Goal: Task Accomplishment & Management: Manage account settings

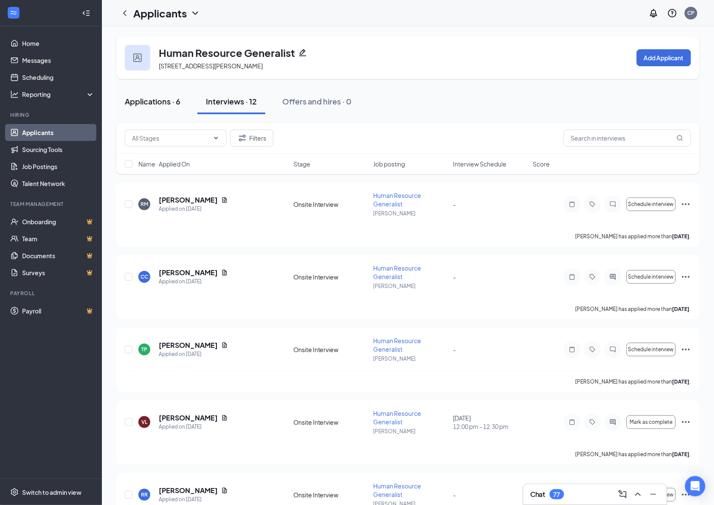
click at [144, 98] on div "Applications · 6" at bounding box center [153, 101] width 56 height 11
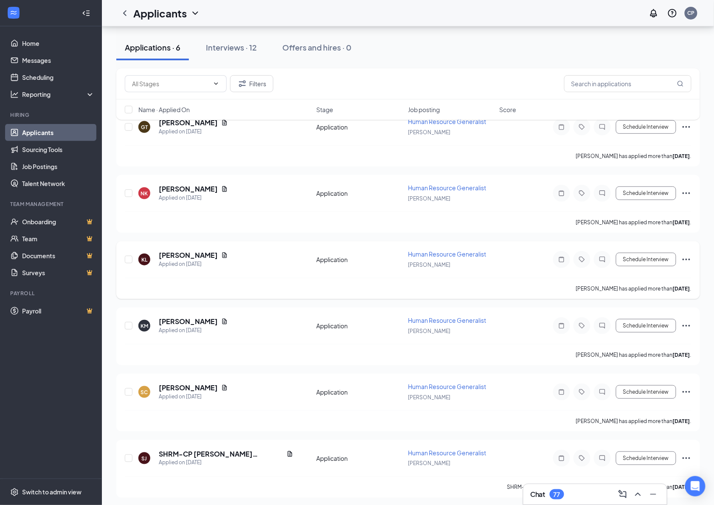
scroll to position [73, 0]
click at [63, 490] on div "Switch to admin view" at bounding box center [51, 492] width 59 height 8
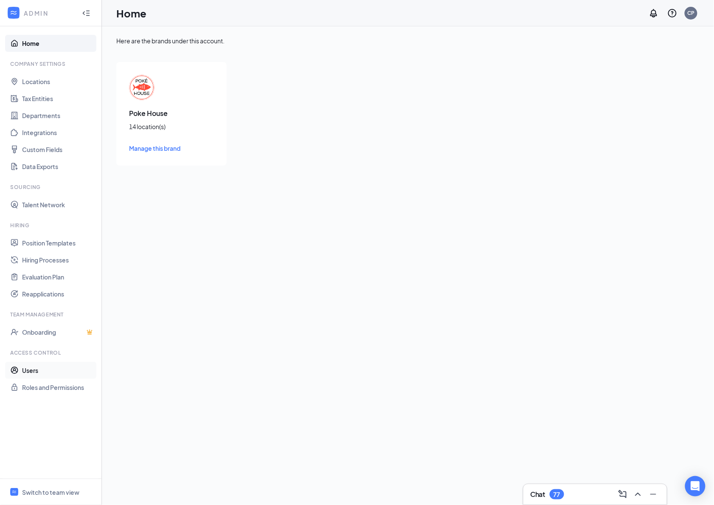
click at [39, 366] on link "Users" at bounding box center [58, 370] width 73 height 17
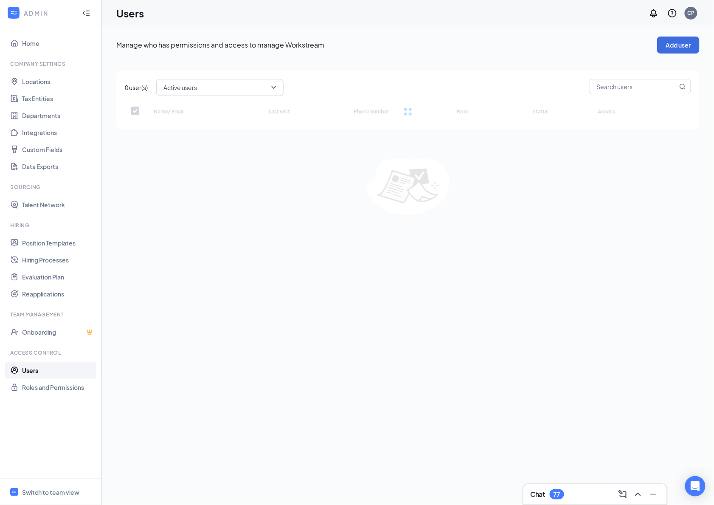
checkbox input "false"
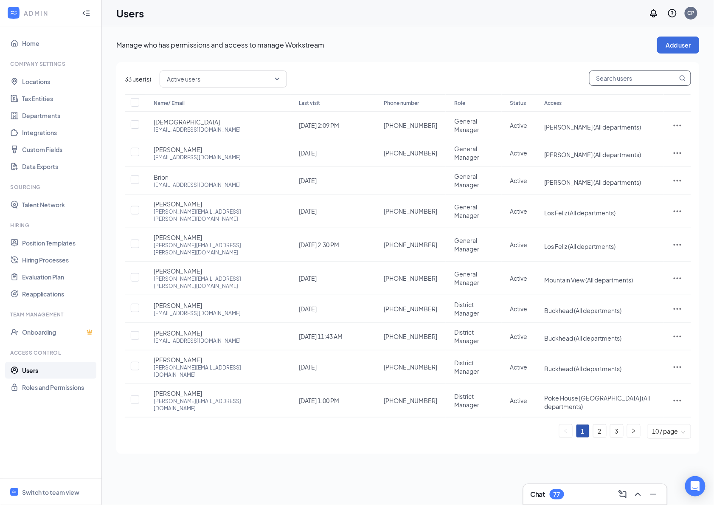
click at [634, 75] on input "text" at bounding box center [634, 78] width 88 height 14
type input "Trey"
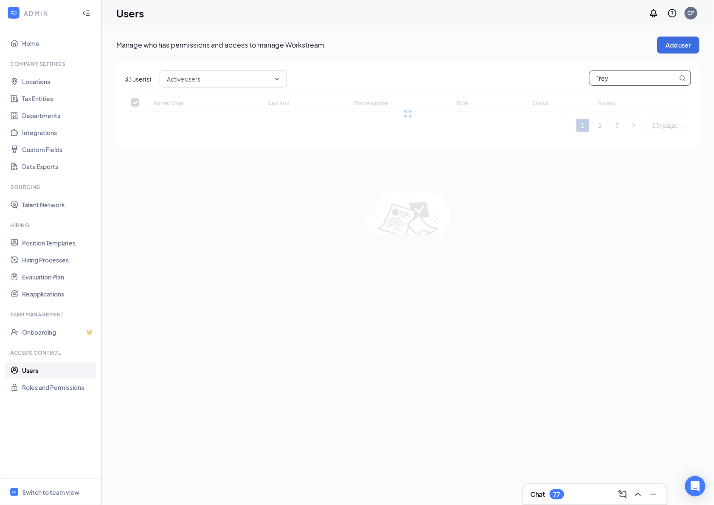
checkbox input "false"
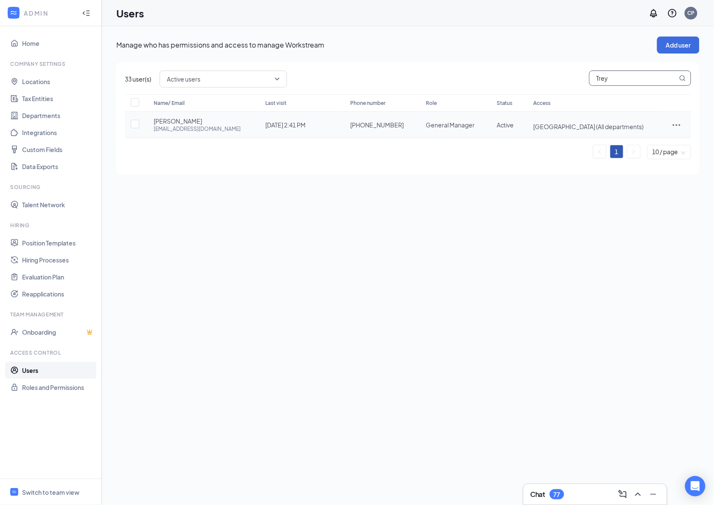
type input "Trey"
click at [677, 121] on icon "ActionsIcon" at bounding box center [677, 125] width 10 height 10
click at [637, 142] on span "Edit user" at bounding box center [635, 143] width 24 height 8
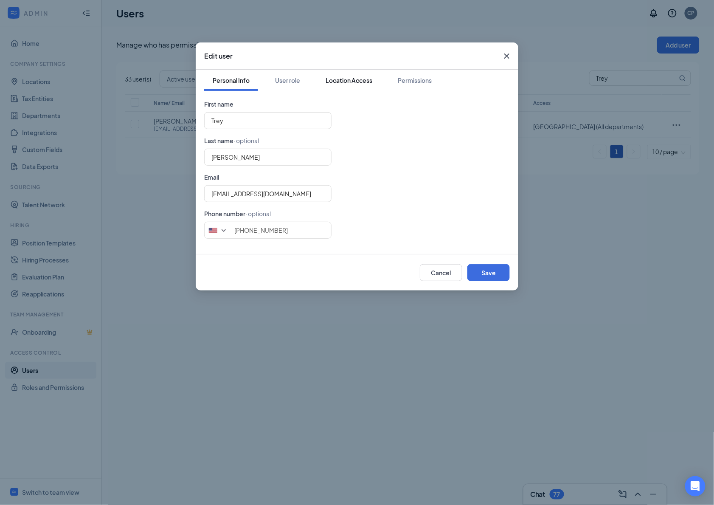
click at [354, 82] on div "Location Access" at bounding box center [349, 80] width 47 height 8
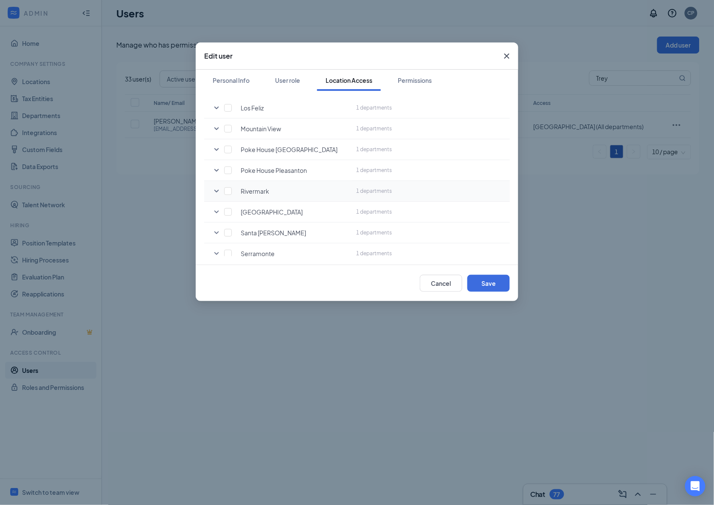
scroll to position [128, 0]
click at [226, 168] on input "checkbox" at bounding box center [228, 169] width 8 height 8
checkbox input "true"
click at [483, 282] on button "Save" at bounding box center [489, 283] width 42 height 17
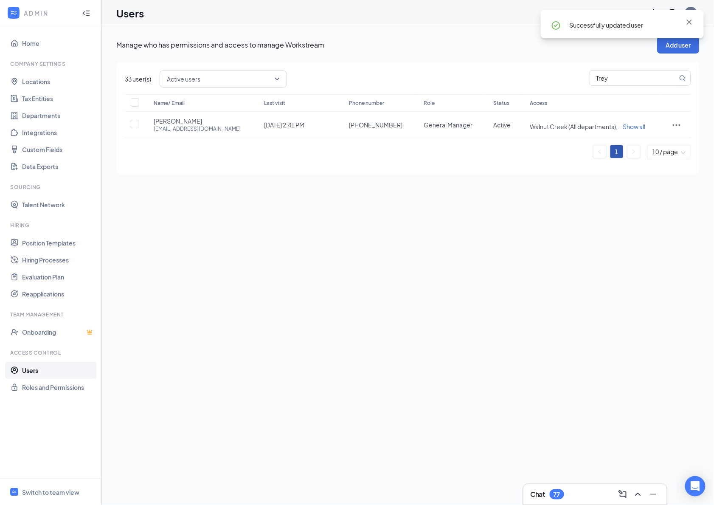
click at [362, 335] on div "Manage who has permissions and access to manage Workstream Add user 33 user(s) …" at bounding box center [408, 265] width 612 height 479
click at [522, 59] on div "Manage who has permissions and access to manage Workstream Add user 33 user(s) …" at bounding box center [408, 106] width 584 height 138
click at [623, 127] on span "Show all" at bounding box center [634, 127] width 23 height 8
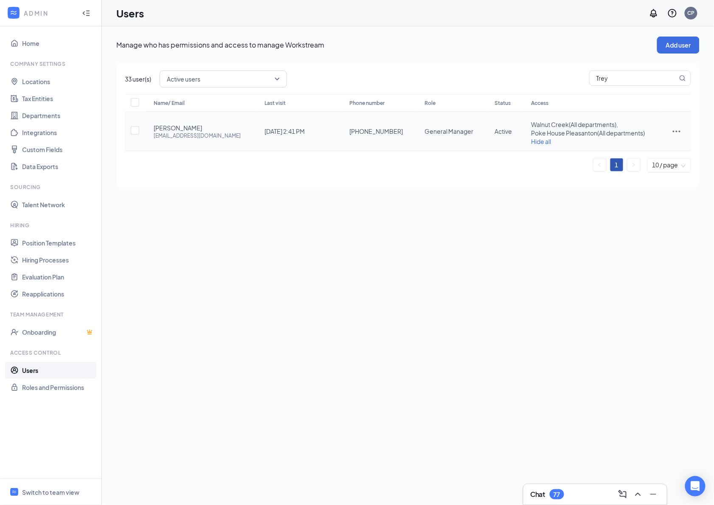
click at [428, 72] on div "Active users Trey" at bounding box center [426, 78] width 532 height 17
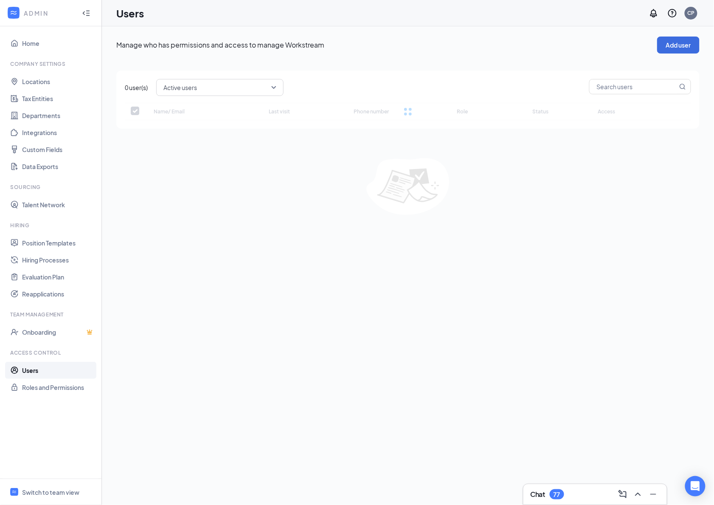
checkbox input "false"
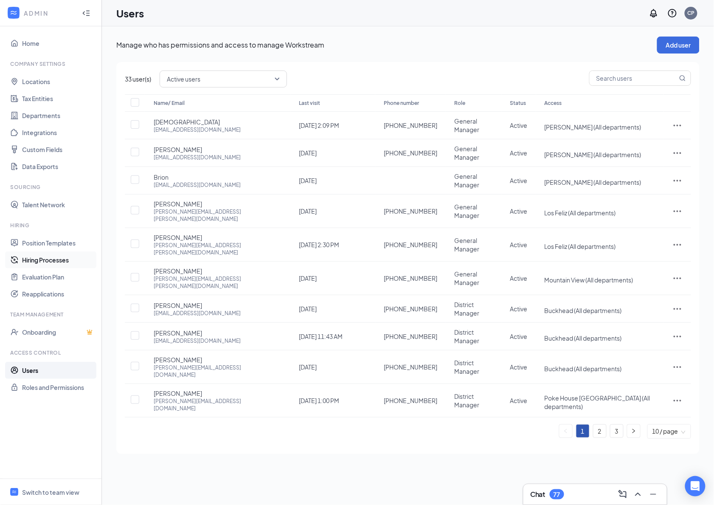
click at [80, 251] on link "Hiring Processes" at bounding box center [58, 259] width 73 height 17
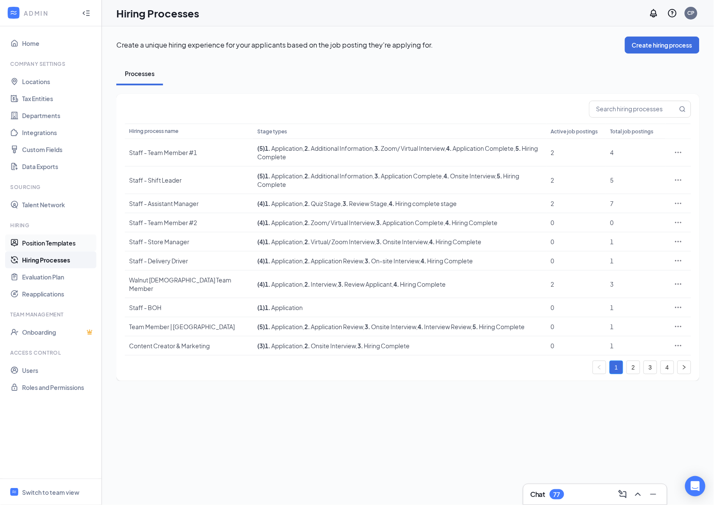
click at [70, 245] on link "Position Templates" at bounding box center [58, 242] width 73 height 17
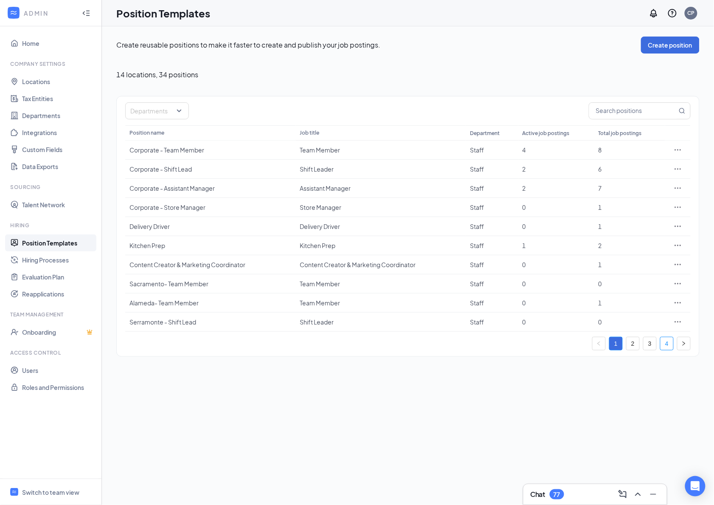
click at [664, 346] on link "4" at bounding box center [667, 343] width 13 height 13
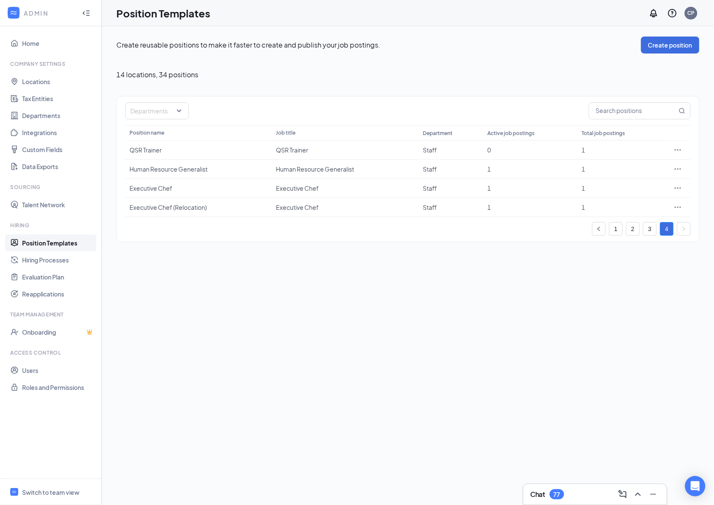
click at [508, 290] on div "Create reusable positions to make it faster to create and publish your job post…" at bounding box center [408, 265] width 612 height 479
click at [648, 229] on link "3" at bounding box center [650, 229] width 13 height 13
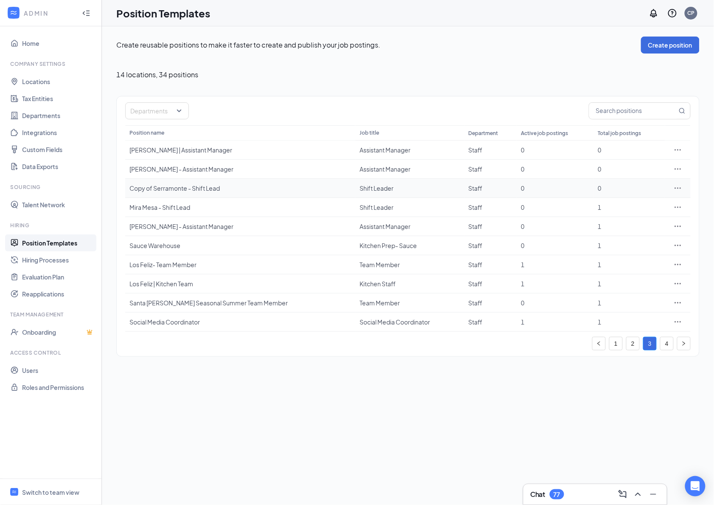
click at [679, 189] on icon "Ellipses" at bounding box center [678, 188] width 8 height 8
click at [264, 424] on div "Create reusable positions to make it faster to create and publish your job post…" at bounding box center [408, 265] width 612 height 479
click at [34, 367] on link "Users" at bounding box center [58, 370] width 73 height 17
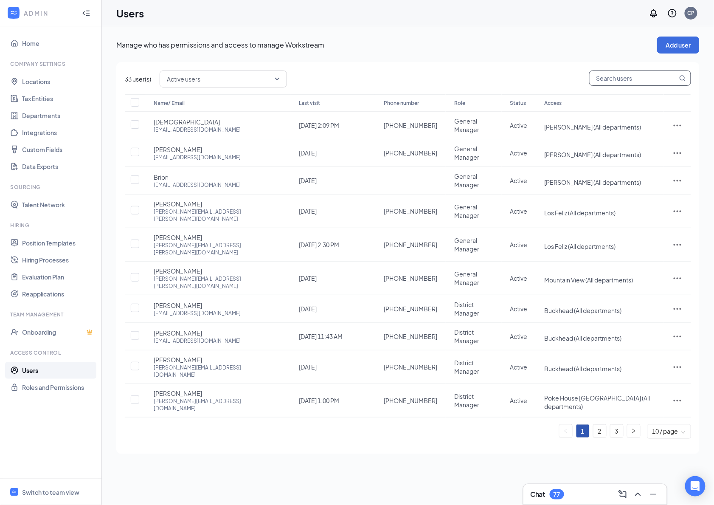
click at [624, 83] on input "text" at bounding box center [634, 78] width 88 height 14
type input "trey"
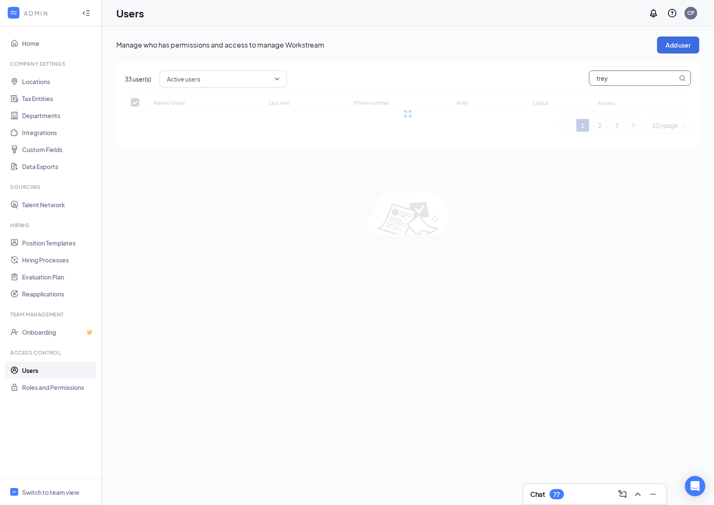
checkbox input "false"
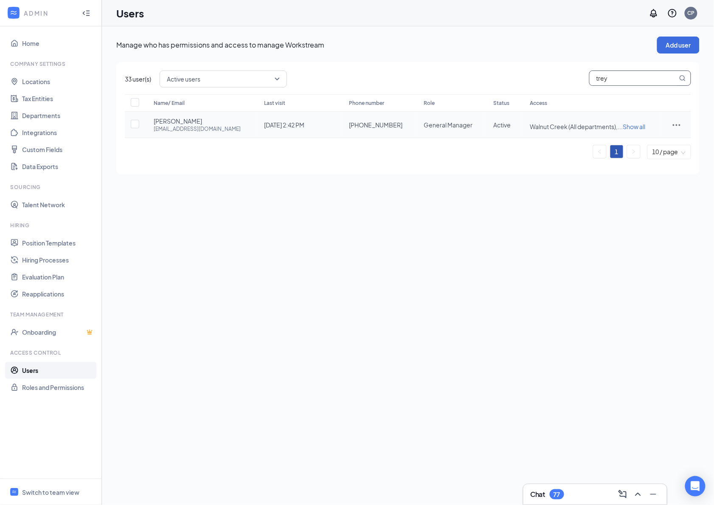
type input "trey"
click at [674, 121] on icon "ActionsIcon" at bounding box center [677, 125] width 10 height 10
click at [636, 144] on span "Edit user" at bounding box center [635, 143] width 24 height 8
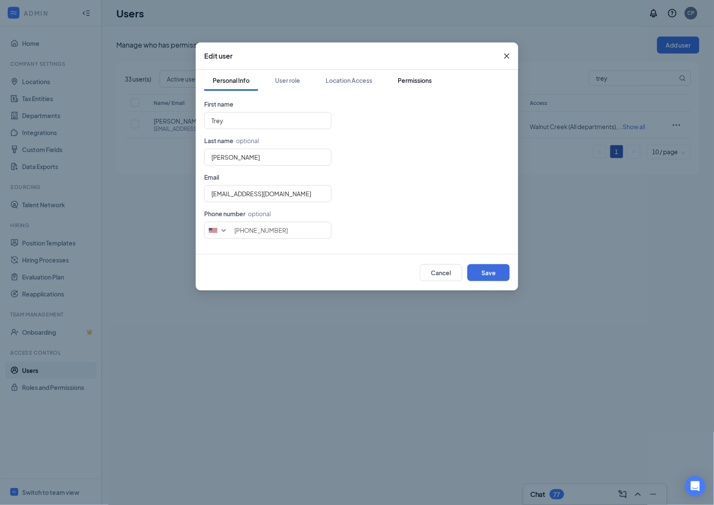
click at [436, 76] on button "Permissions" at bounding box center [414, 80] width 51 height 21
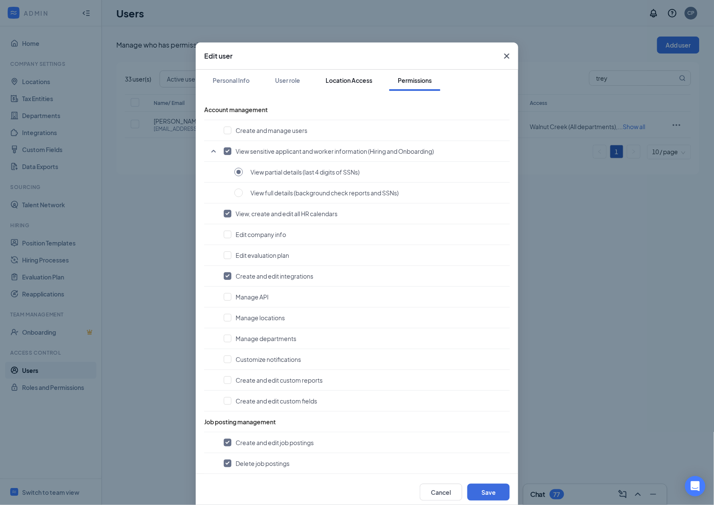
click at [349, 76] on div "Location Access" at bounding box center [349, 80] width 47 height 8
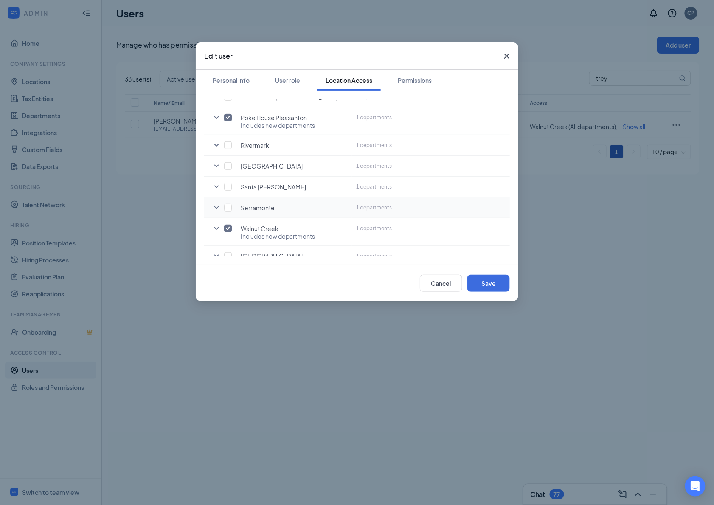
scroll to position [180, 0]
click at [218, 228] on icon "SmallChevronDown" at bounding box center [216, 227] width 5 height 3
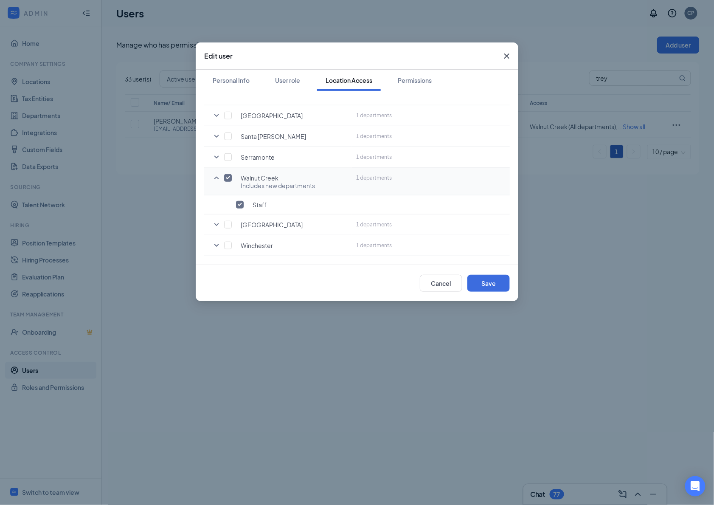
scroll to position [231, 0]
click at [413, 72] on button "Permissions" at bounding box center [414, 80] width 51 height 21
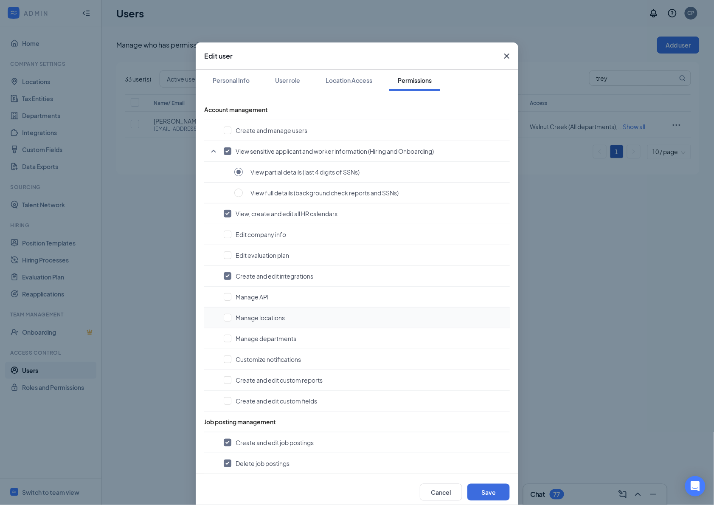
scroll to position [0, 0]
click at [485, 493] on button "Save" at bounding box center [489, 492] width 42 height 17
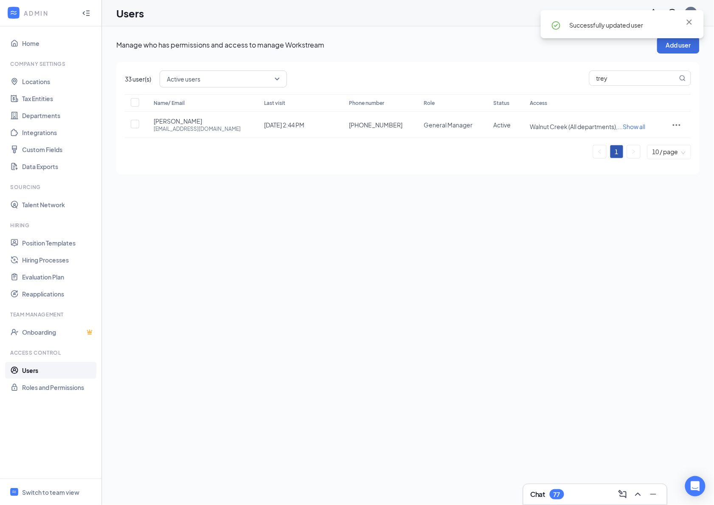
click at [510, 352] on div "Manage who has permissions and access to manage Workstream Add user 33 user(s) …" at bounding box center [408, 265] width 612 height 479
click at [576, 104] on th "Access" at bounding box center [592, 102] width 141 height 17
click at [623, 123] on span "Show all" at bounding box center [634, 127] width 23 height 8
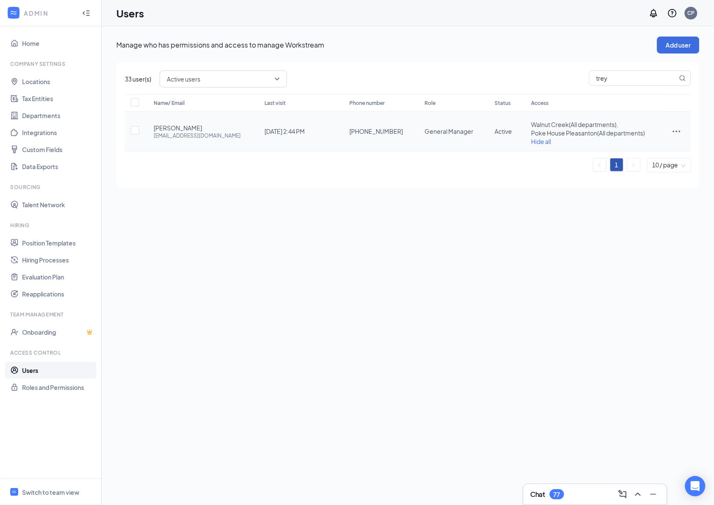
click at [439, 41] on p "Manage who has permissions and access to manage Workstream" at bounding box center [386, 44] width 541 height 9
click at [65, 434] on ul "Home Company Settings Locations Tax Entities Departments Integrations Custom Fi…" at bounding box center [50, 252] width 101 height 452
click at [39, 242] on link "Position Templates" at bounding box center [58, 242] width 73 height 17
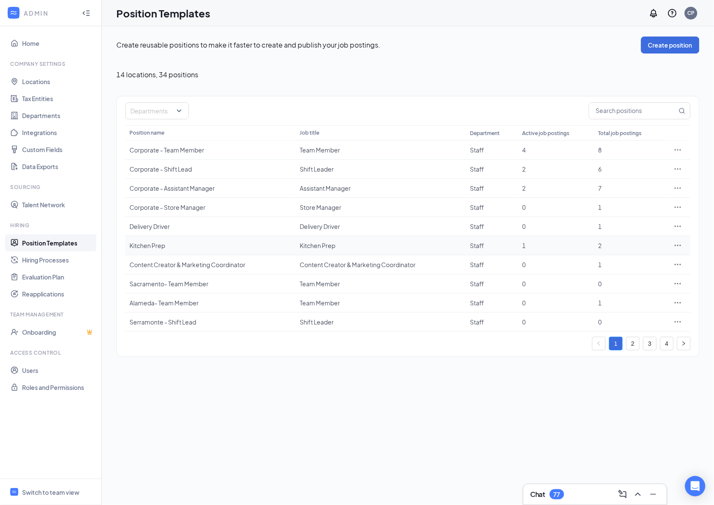
click at [678, 245] on icon "Ellipses" at bounding box center [678, 245] width 8 height 8
click at [136, 250] on div "Kitchen Prep" at bounding box center [211, 245] width 162 height 8
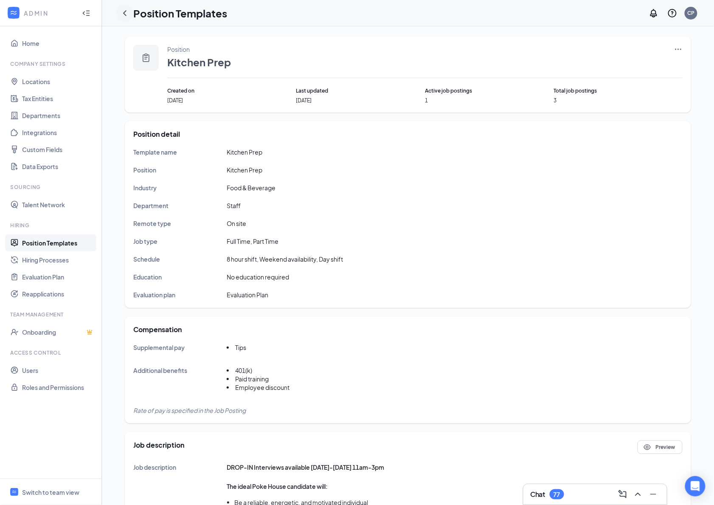
click at [123, 14] on icon "ChevronLeft" at bounding box center [125, 13] width 10 height 10
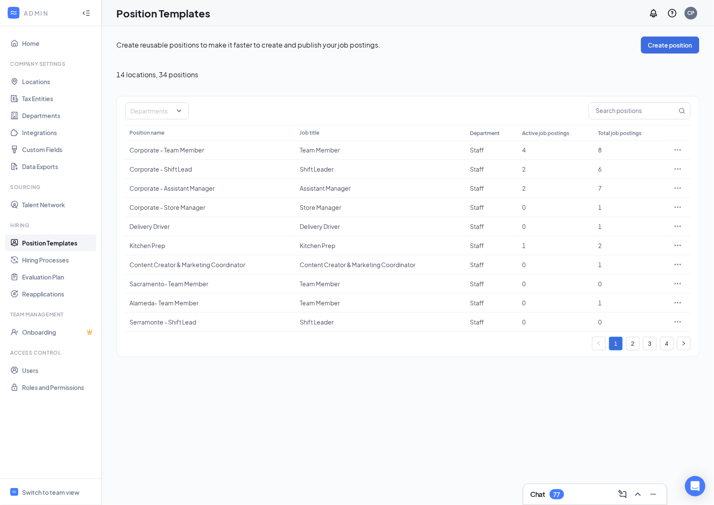
click at [62, 239] on link "Position Templates" at bounding box center [58, 242] width 73 height 17
click at [679, 245] on icon "Ellipses" at bounding box center [678, 245] width 8 height 8
click at [46, 237] on link "Position Templates" at bounding box center [58, 242] width 73 height 17
click at [680, 245] on icon "Ellipses" at bounding box center [678, 245] width 8 height 8
click at [476, 389] on div "Create reusable positions to make it faster to create and publish your job post…" at bounding box center [408, 265] width 612 height 479
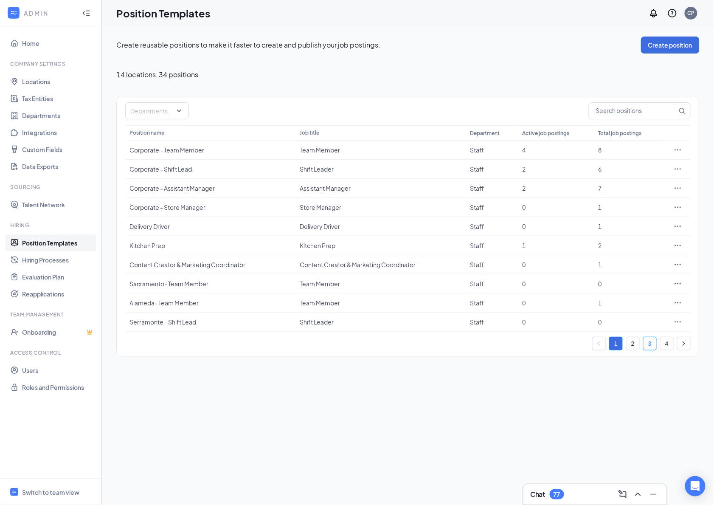
click at [651, 345] on link "3" at bounding box center [650, 343] width 13 height 13
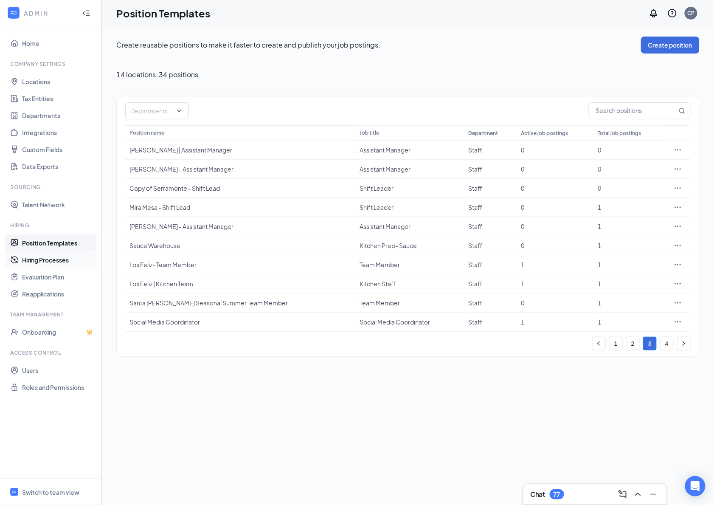
click at [62, 262] on link "Hiring Processes" at bounding box center [58, 259] width 73 height 17
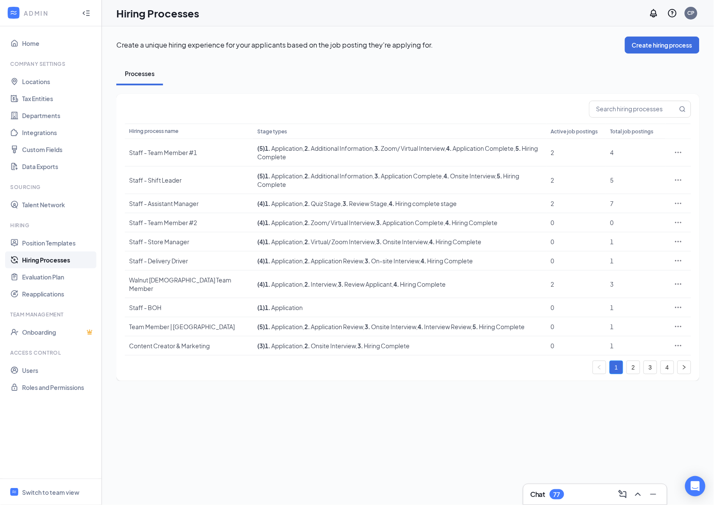
click at [211, 389] on div "Create a unique hiring experience for your applicants based on the job posting …" at bounding box center [408, 265] width 612 height 479
click at [45, 240] on link "Position Templates" at bounding box center [58, 242] width 73 height 17
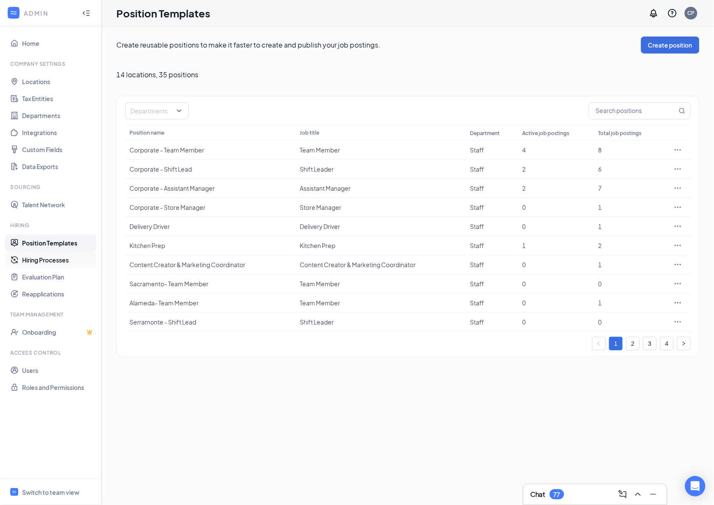
click at [50, 260] on link "Hiring Processes" at bounding box center [58, 259] width 73 height 17
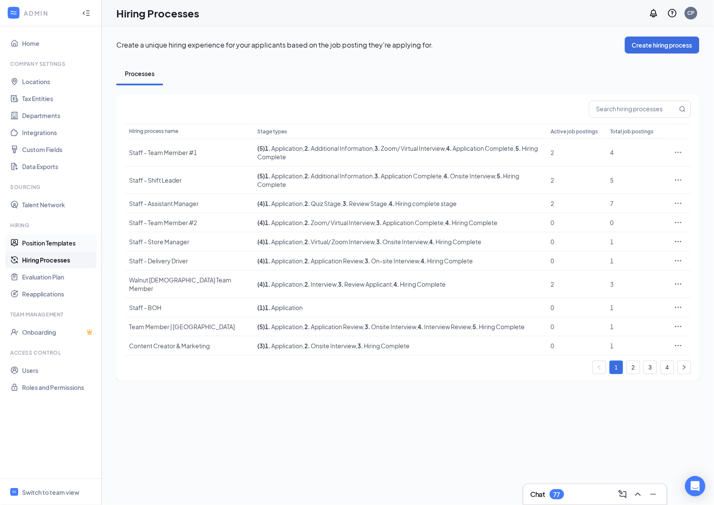
click at [45, 242] on link "Position Templates" at bounding box center [58, 242] width 73 height 17
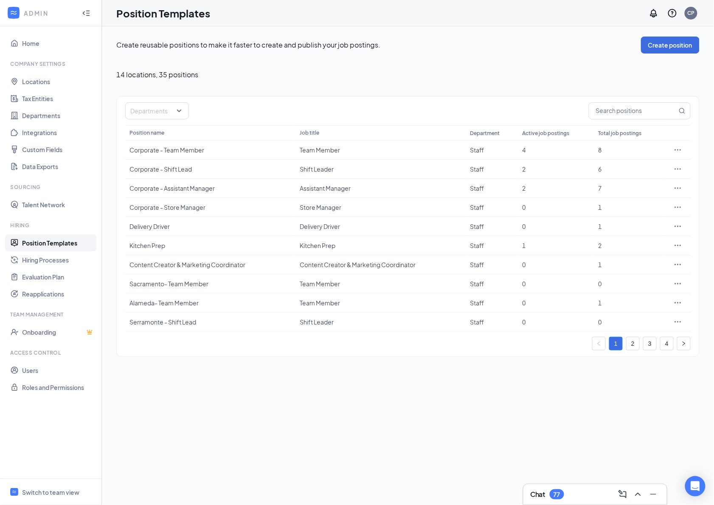
click at [378, 400] on div "Create reusable positions to make it faster to create and publish your job post…" at bounding box center [408, 265] width 612 height 479
click at [437, 43] on p "Create reusable positions to make it faster to create and publish your job post…" at bounding box center [378, 44] width 525 height 9
